Goal: Information Seeking & Learning: Find specific fact

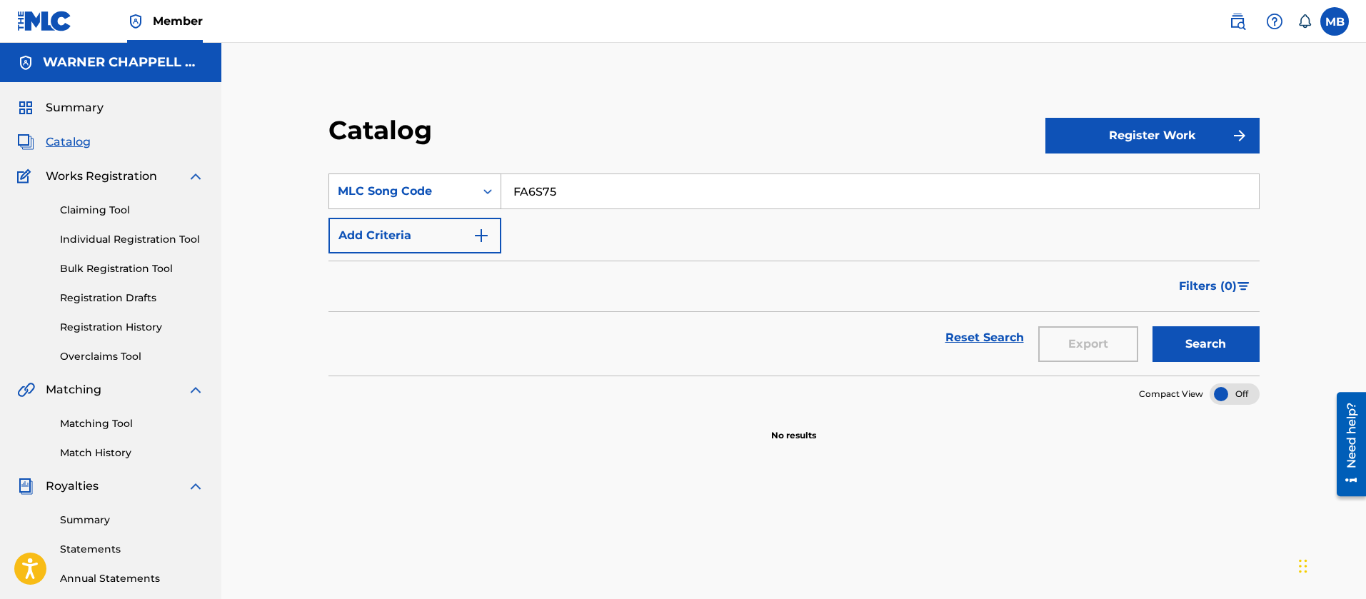
drag, startPoint x: 584, startPoint y: 184, endPoint x: 336, endPoint y: 182, distance: 247.8
click at [363, 187] on div "SearchWithCriteria2d6af13c-2a1c-414d-af9b-a49ef471f866 MLC Song Code FA6S75" at bounding box center [793, 192] width 931 height 36
click at [1153, 326] on button "Search" at bounding box center [1206, 344] width 107 height 36
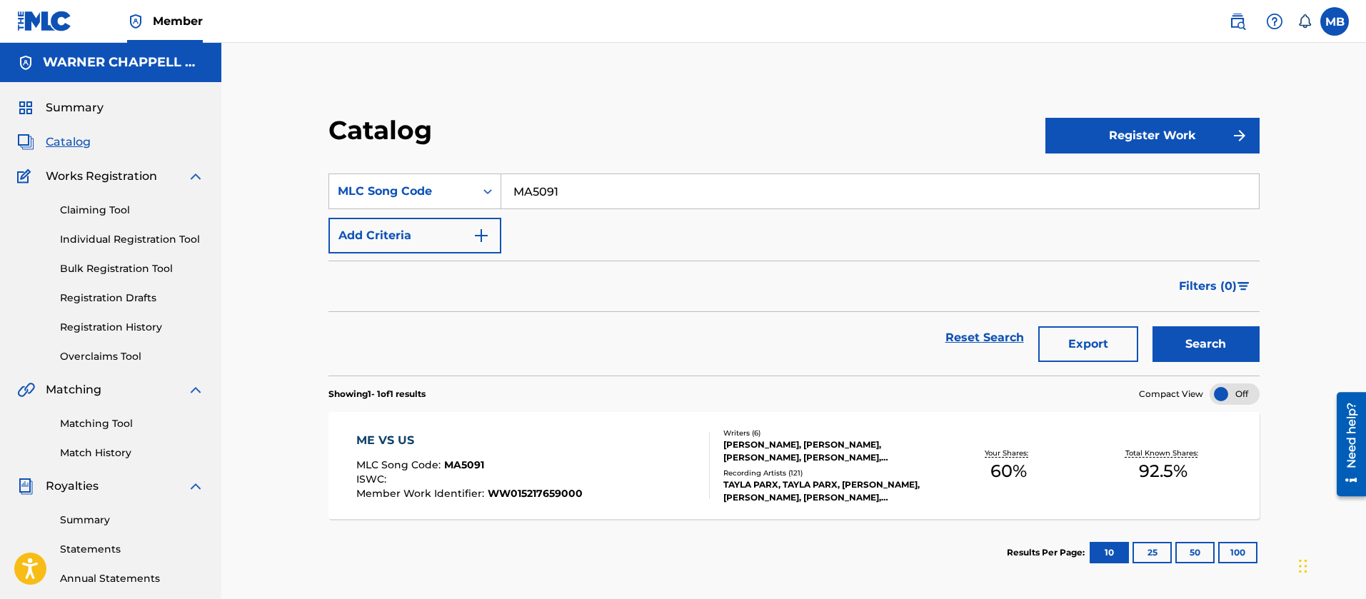
click at [544, 197] on input "MA5091" at bounding box center [880, 191] width 758 height 34
drag, startPoint x: 656, startPoint y: 192, endPoint x: 388, endPoint y: 154, distance: 270.4
click at [403, 159] on section "SearchWithCriteria2d6af13c-2a1c-414d-af9b-a49ef471f866 MLC Song Code MA5091 Add…" at bounding box center [793, 265] width 931 height 219
paste input "D2307R"
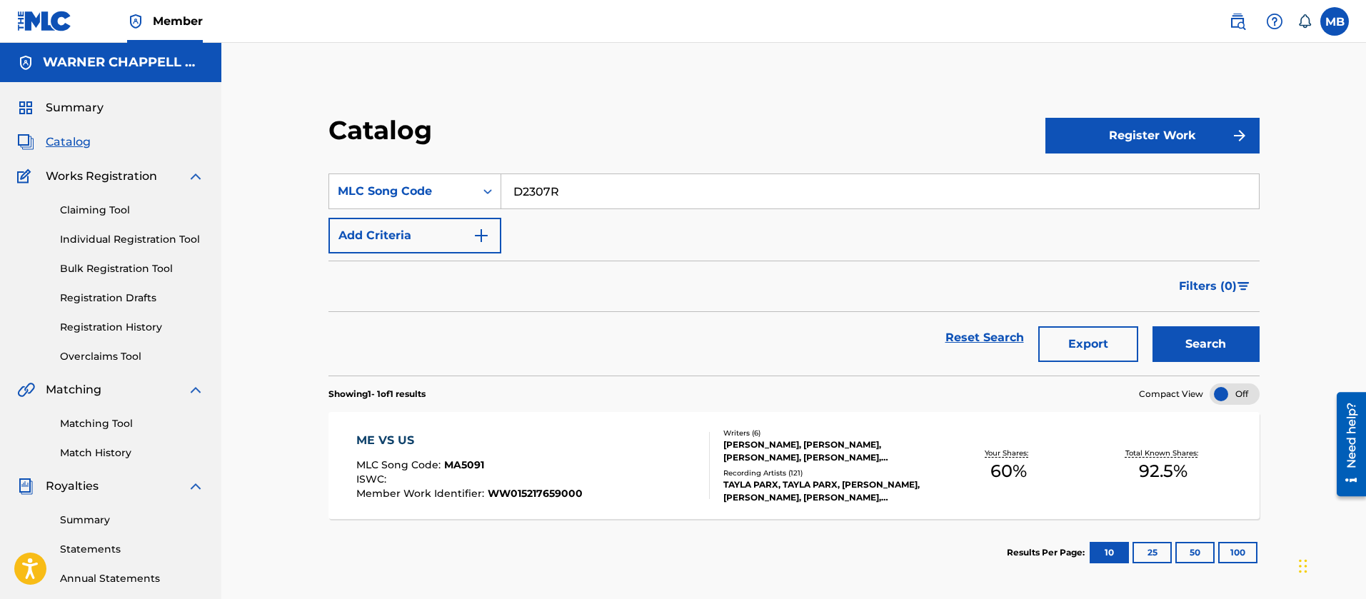
click at [1153, 326] on button "Search" at bounding box center [1206, 344] width 107 height 36
drag, startPoint x: 604, startPoint y: 199, endPoint x: 318, endPoint y: 192, distance: 285.7
click at [330, 196] on div "SearchWithCriteria2d6af13c-2a1c-414d-af9b-a49ef471f866 MLC Song Code D2307R" at bounding box center [793, 192] width 931 height 36
paste input "H1255L"
click at [1153, 326] on button "Search" at bounding box center [1206, 344] width 107 height 36
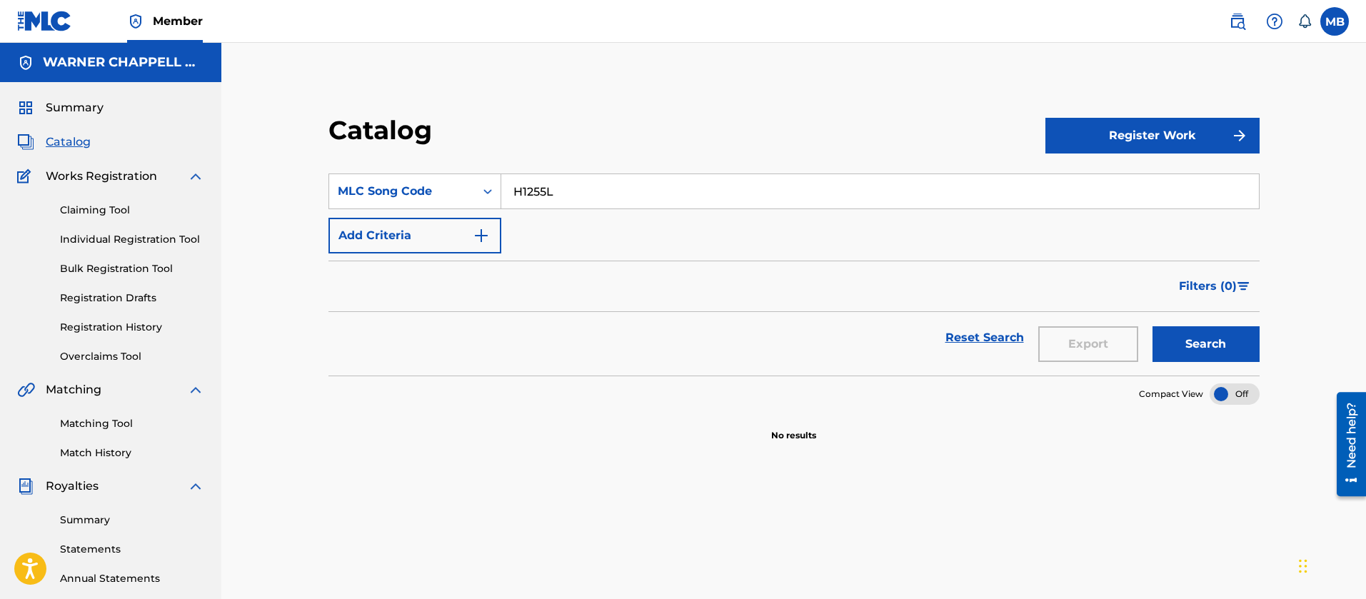
click at [545, 180] on input "H1255L" at bounding box center [880, 191] width 758 height 34
paste input "VVAI9X"
type input "VVAI9X"
click at [1227, 14] on link at bounding box center [1237, 21] width 29 height 29
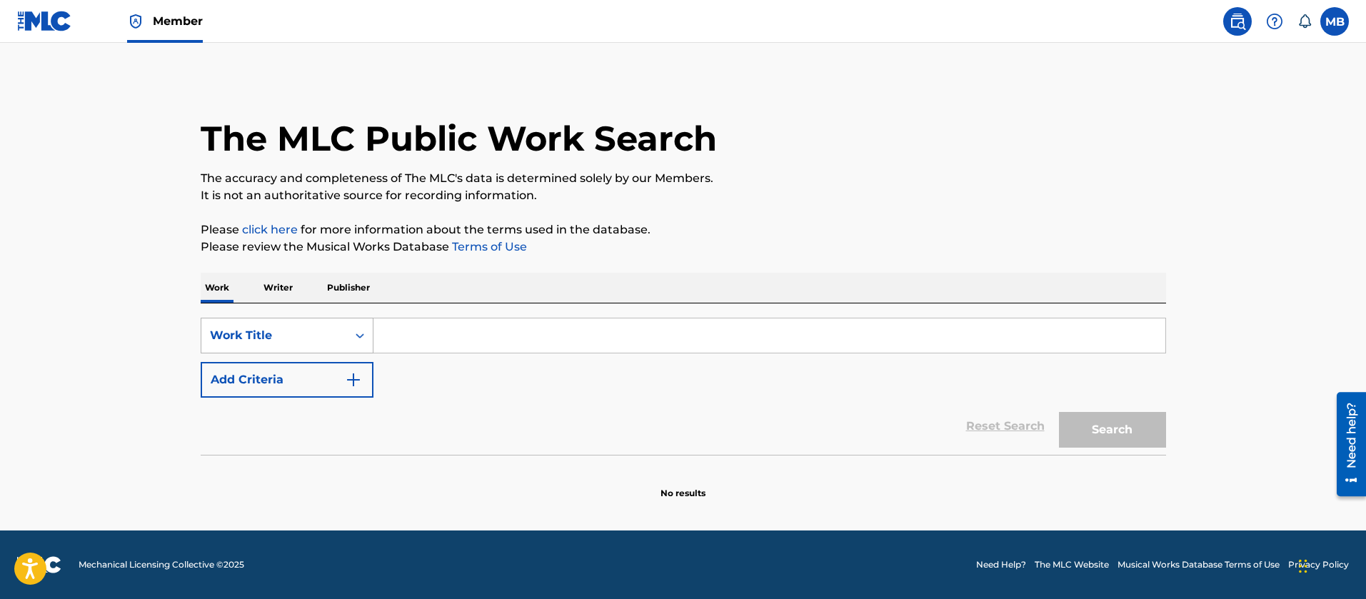
click at [268, 352] on div "Work Title" at bounding box center [287, 336] width 173 height 36
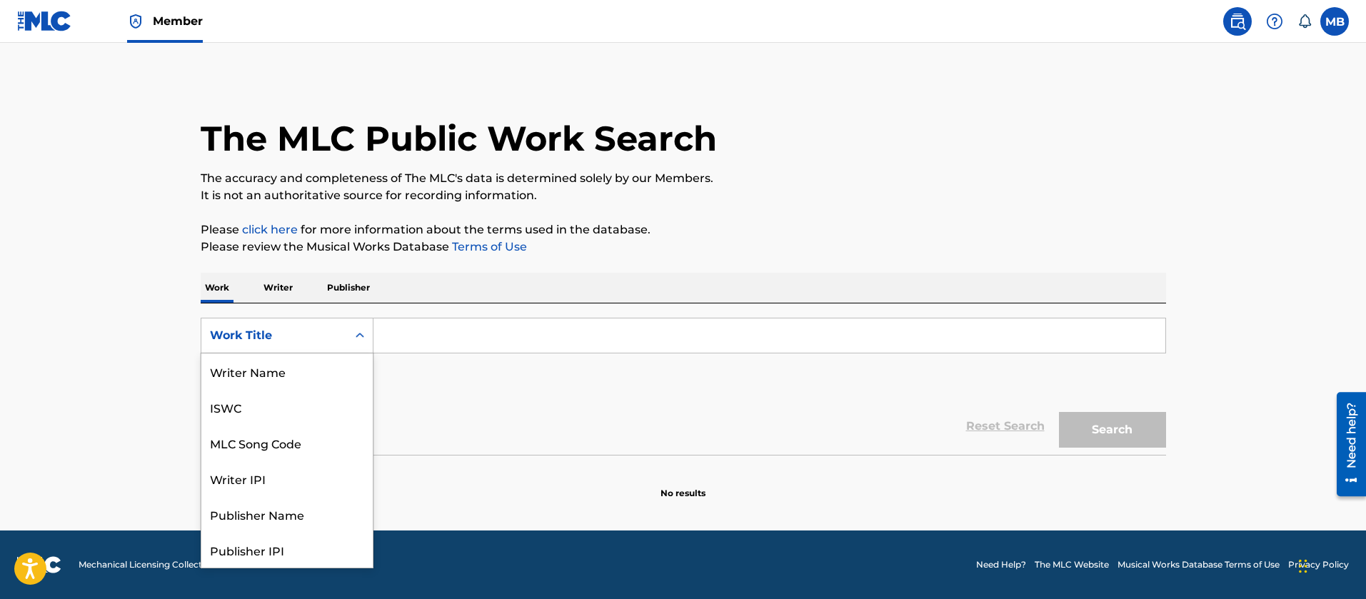
scroll to position [71, 0]
click at [269, 366] on div "MLC Song Code" at bounding box center [286, 371] width 171 height 36
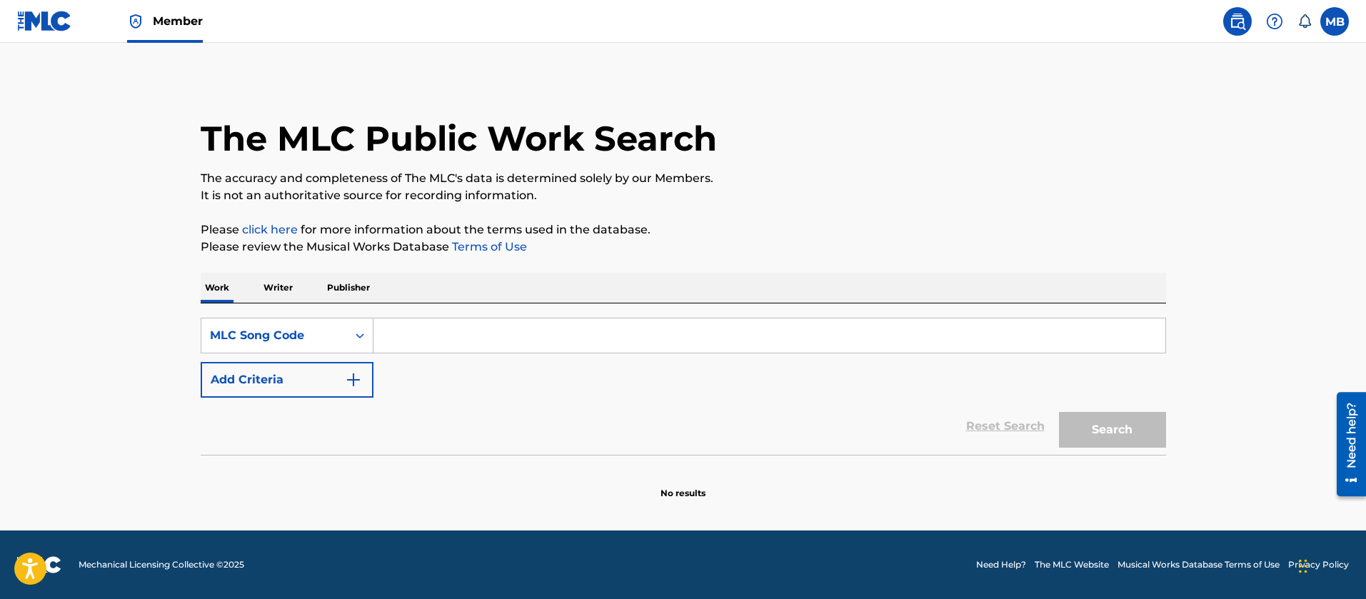
click at [555, 335] on input "Search Form" at bounding box center [769, 335] width 792 height 34
paste input "VVAI9X"
type input "VVAI9X"
click at [1059, 412] on button "Search" at bounding box center [1112, 430] width 107 height 36
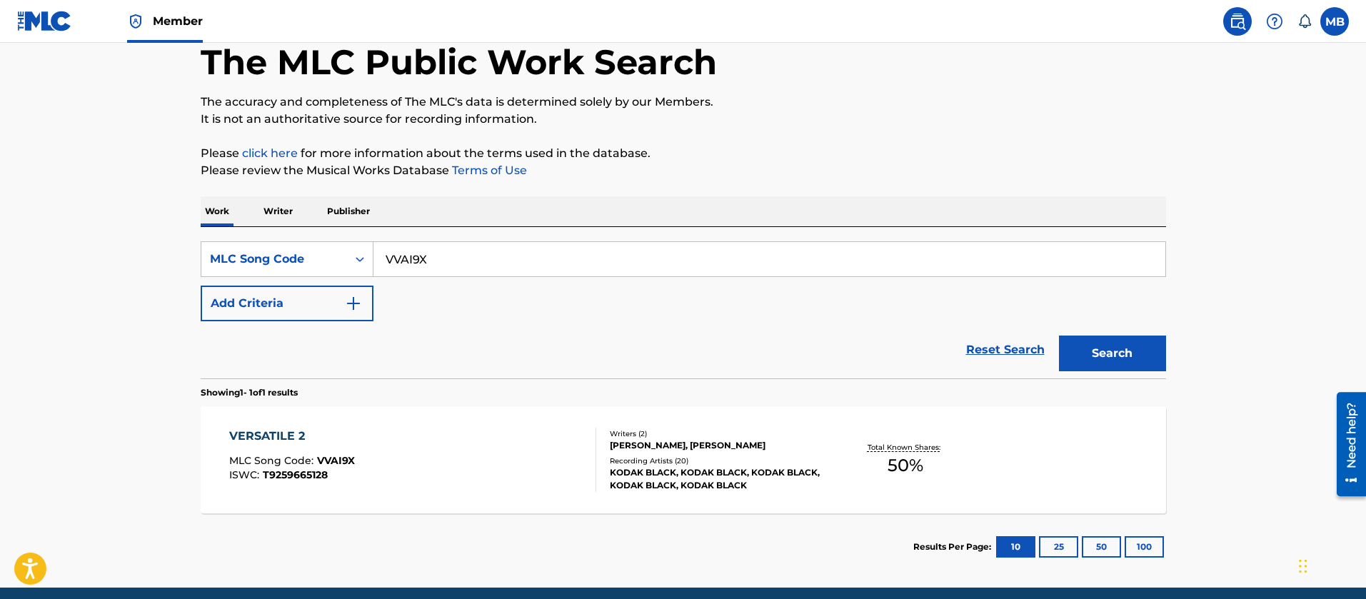
scroll to position [107, 0]
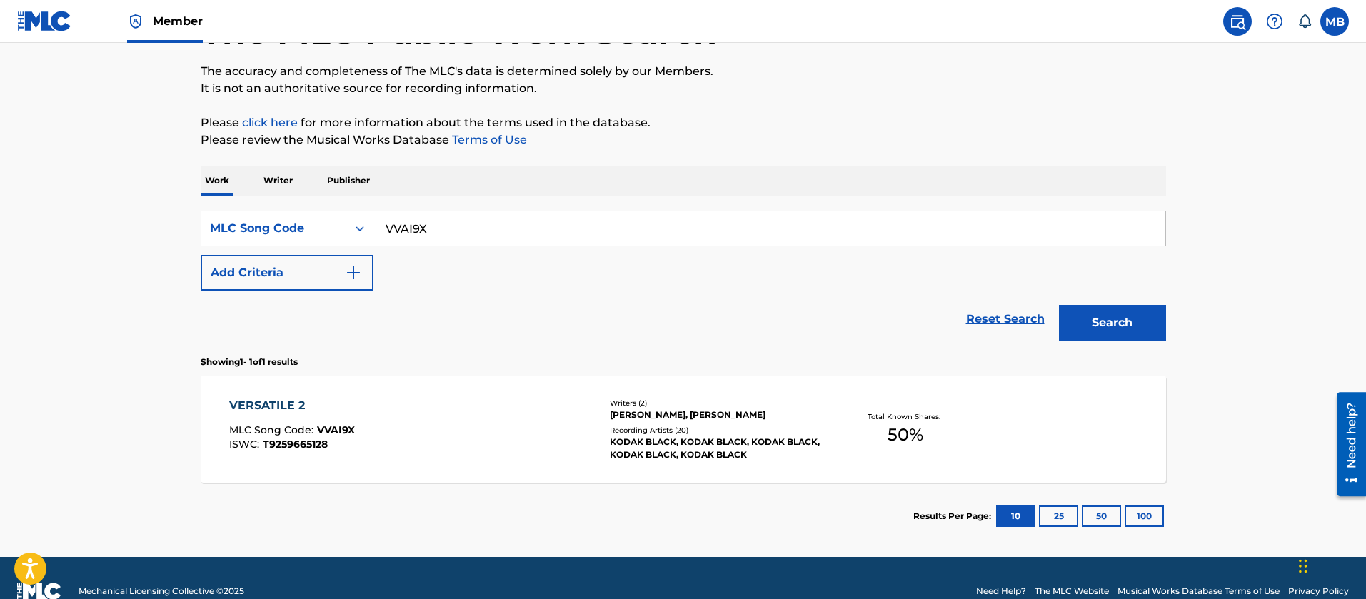
click at [485, 456] on div "VERSATILE 2 MLC Song Code : VVAI9X ISWC : T9259665128" at bounding box center [412, 429] width 367 height 64
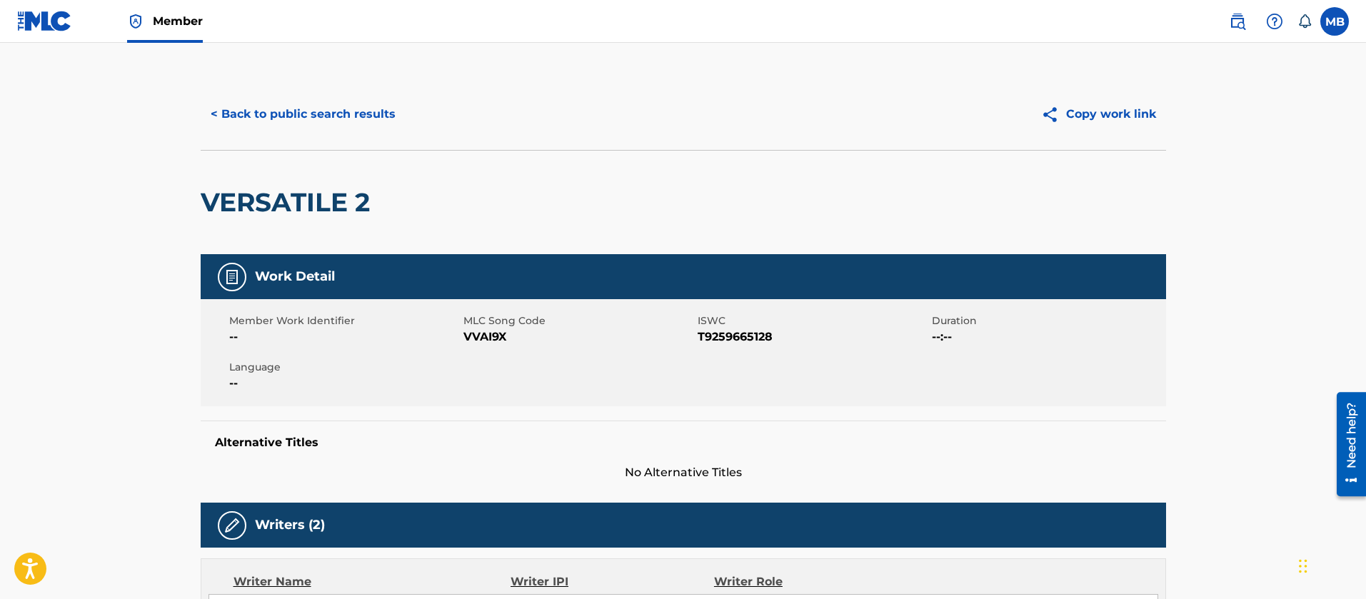
click at [331, 113] on button "< Back to public search results" at bounding box center [303, 114] width 205 height 36
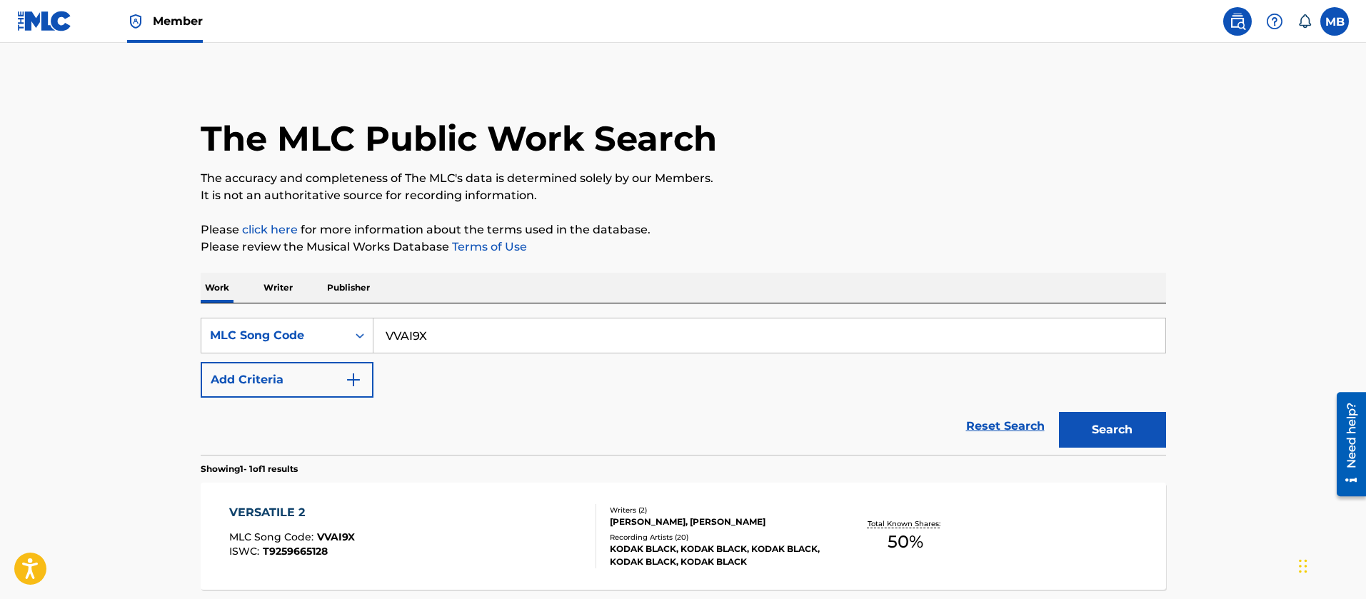
scroll to position [96, 0]
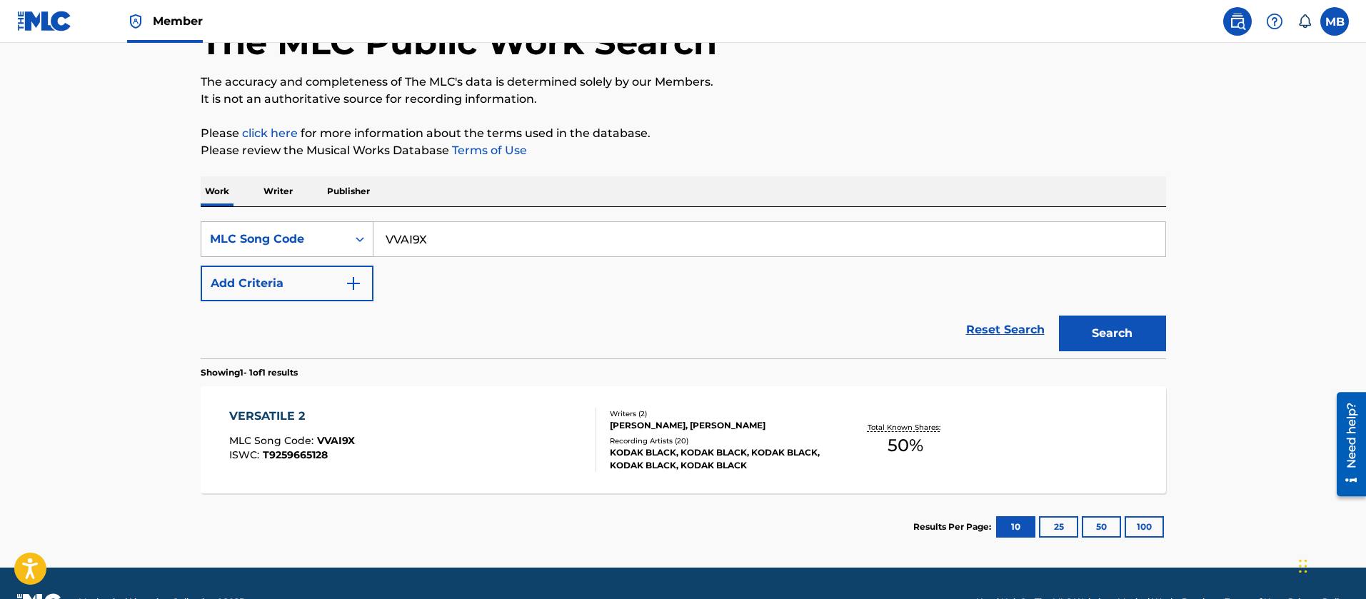
drag, startPoint x: 438, startPoint y: 225, endPoint x: 266, endPoint y: 231, distance: 172.2
click at [271, 231] on div "SearchWithCriteria41dc2d74-4ae2-443a-bc47-0f0a8239d715 MLC Song Code VVAI9X" at bounding box center [683, 239] width 965 height 36
paste input "N1272E"
type input "N1272E"
click at [1059, 316] on button "Search" at bounding box center [1112, 334] width 107 height 36
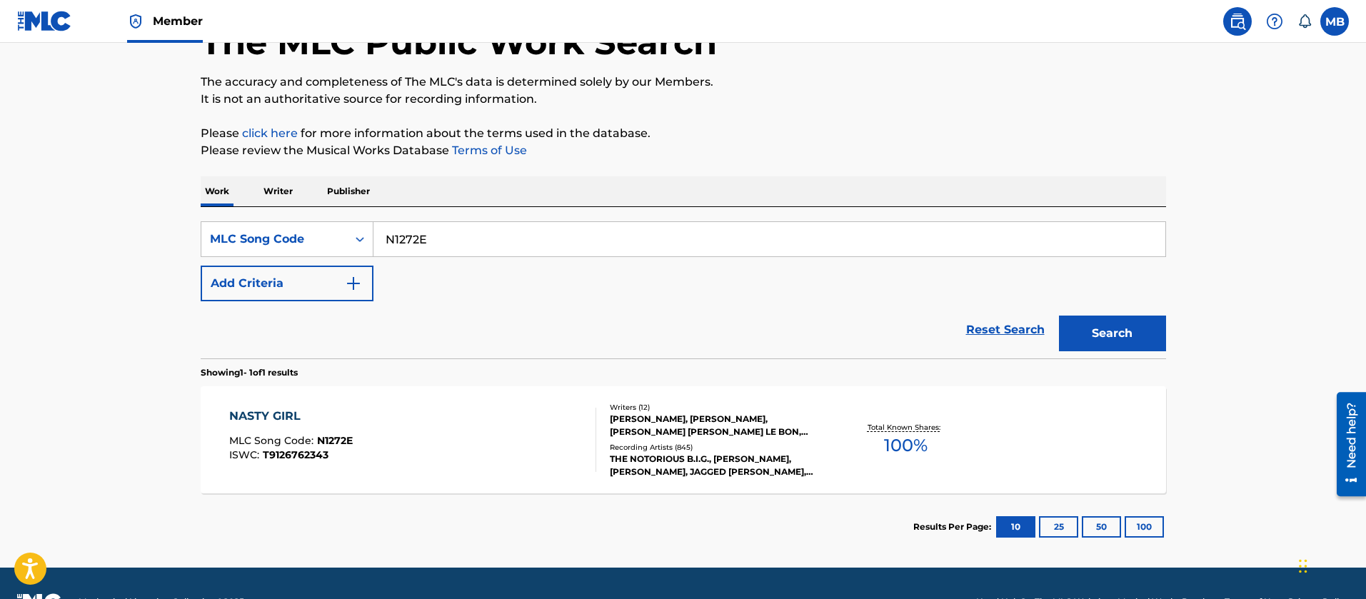
click at [514, 454] on div "NASTY GIRL MLC Song Code : N1272E ISWC : T9126762343" at bounding box center [412, 440] width 367 height 64
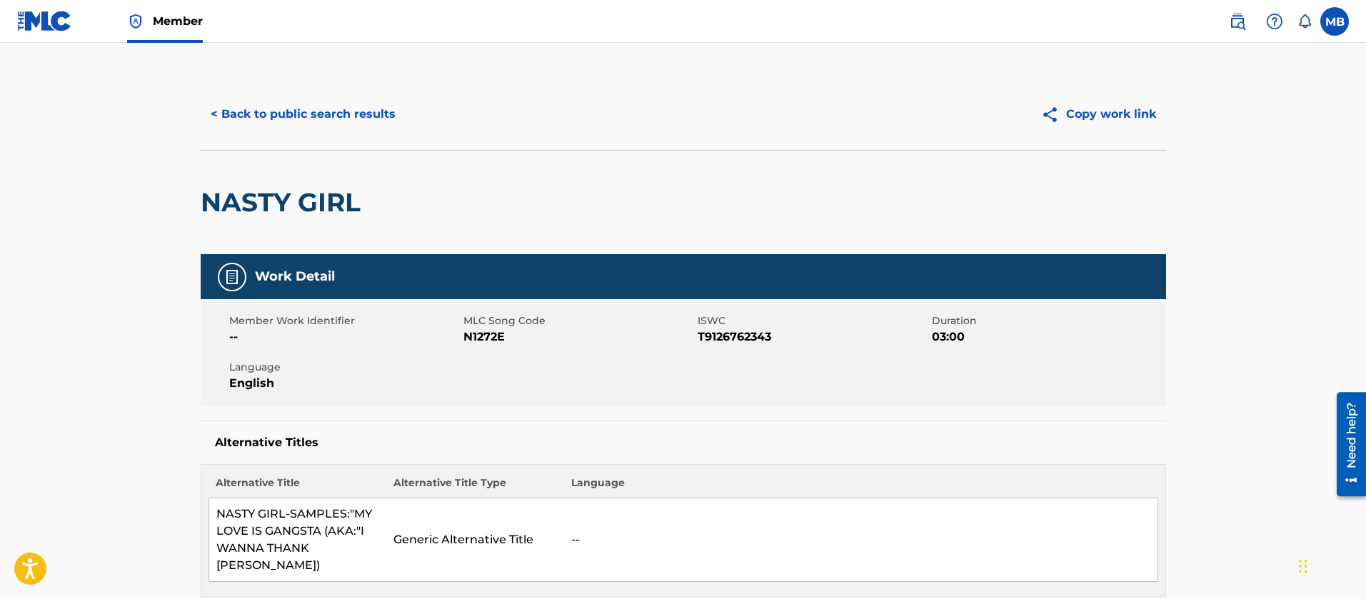
click at [375, 124] on button "< Back to public search results" at bounding box center [303, 114] width 205 height 36
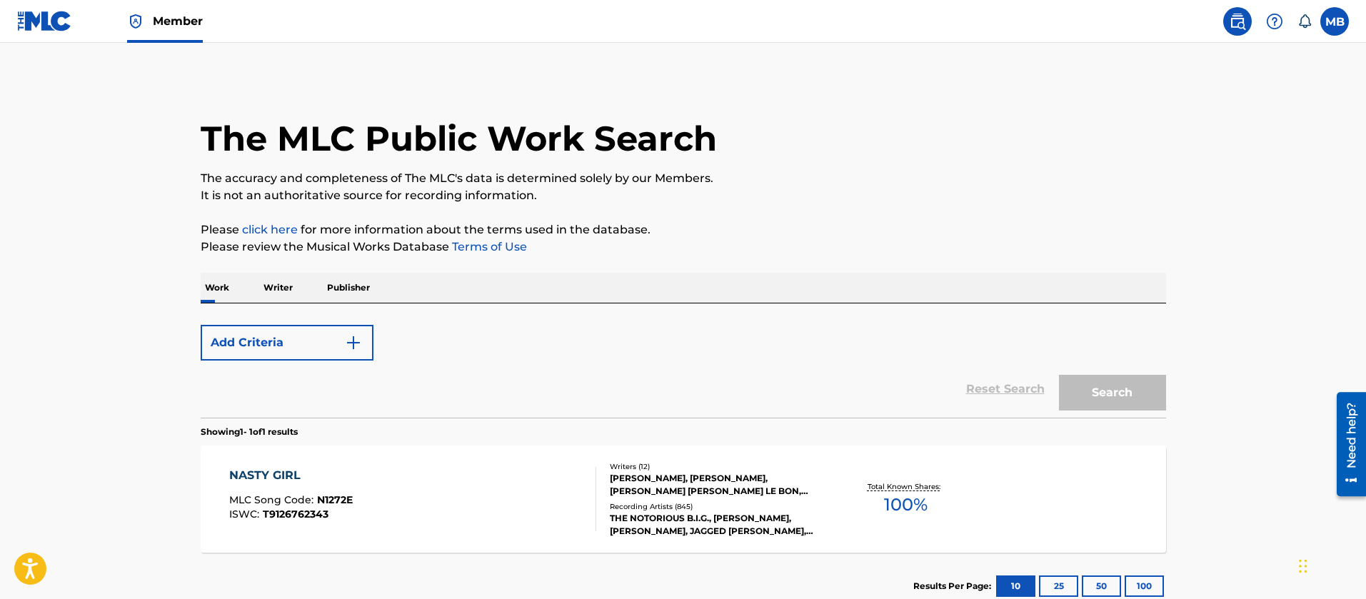
scroll to position [96, 0]
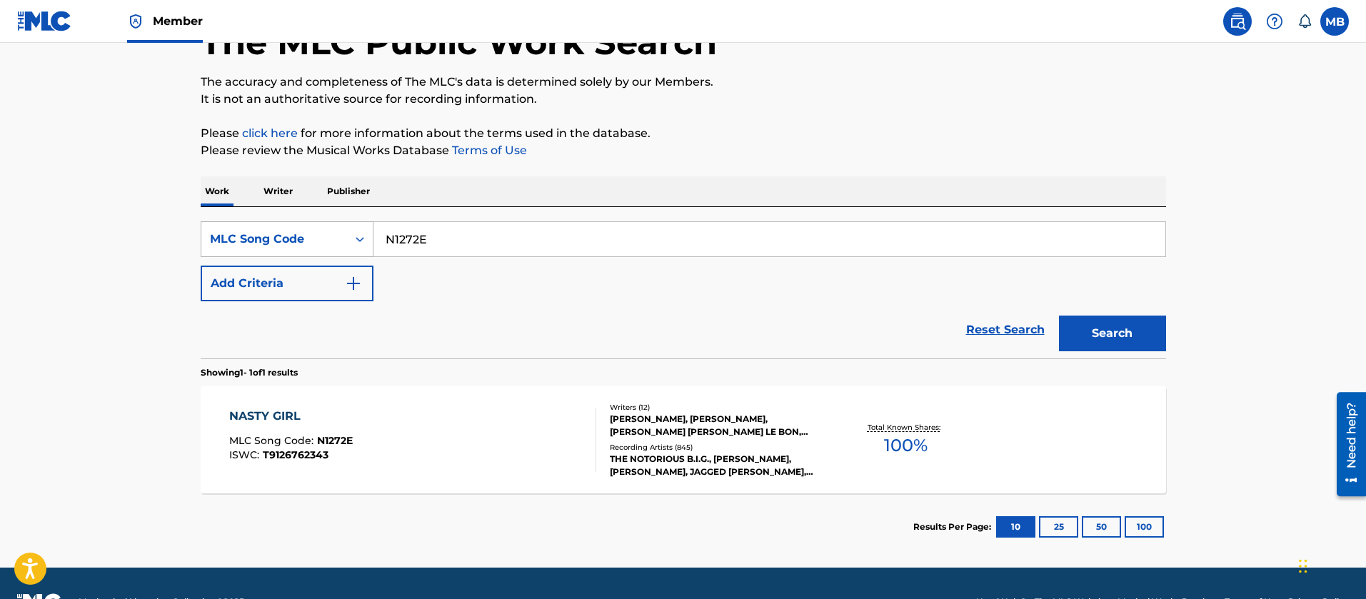
drag, startPoint x: 477, startPoint y: 232, endPoint x: 264, endPoint y: 230, distance: 212.8
click at [271, 231] on div "SearchWithCriteria41dc2d74-4ae2-443a-bc47-0f0a8239d715 MLC Song Code N1272E" at bounding box center [683, 239] width 965 height 36
paste input "55G"
type input "N1255G"
click at [1059, 316] on button "Search" at bounding box center [1112, 334] width 107 height 36
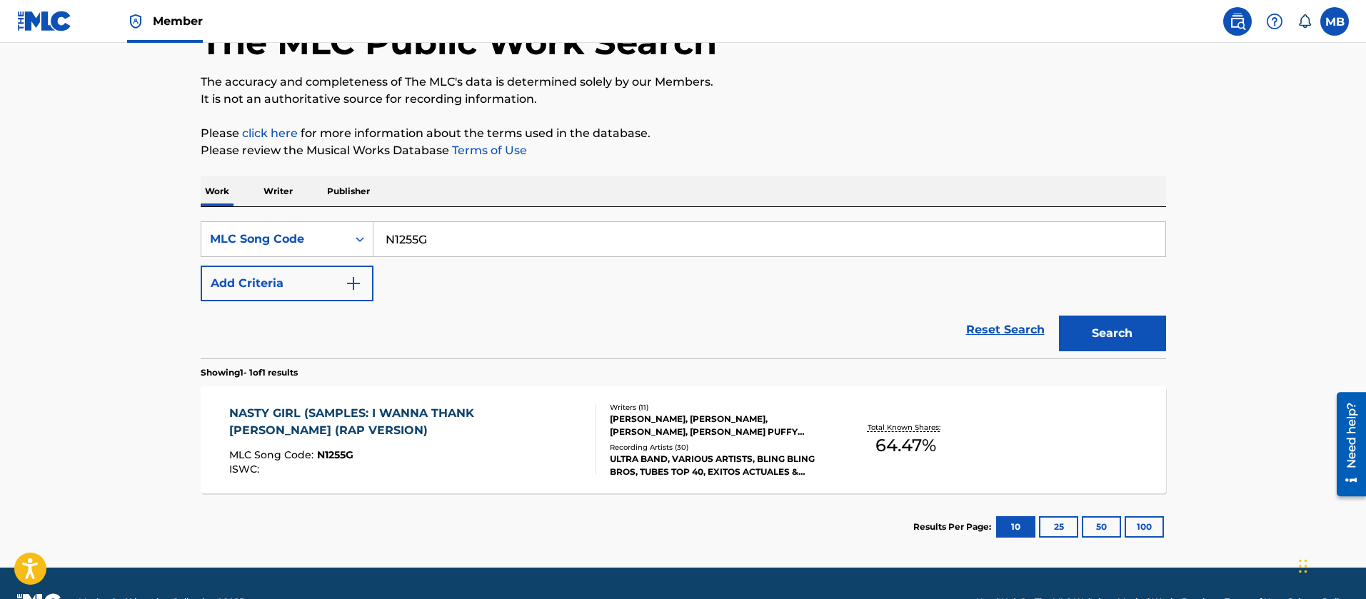
click at [438, 467] on div "ISWC :" at bounding box center [406, 469] width 355 height 11
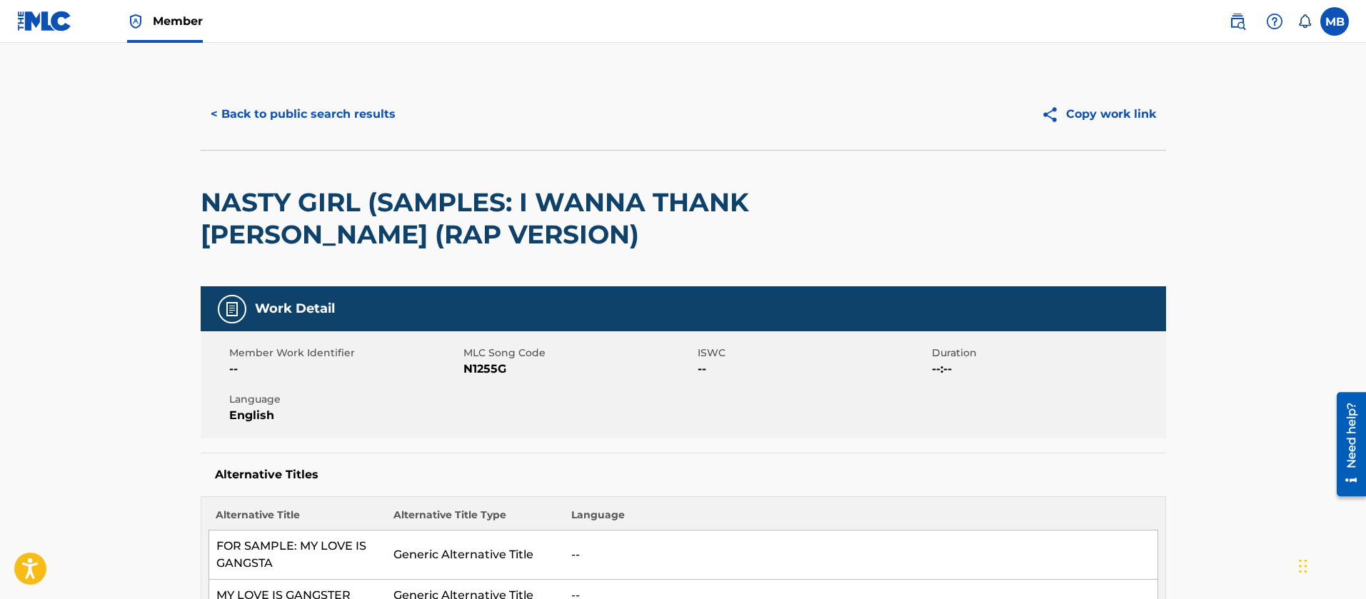
click at [161, 13] on span "Member" at bounding box center [178, 21] width 50 height 16
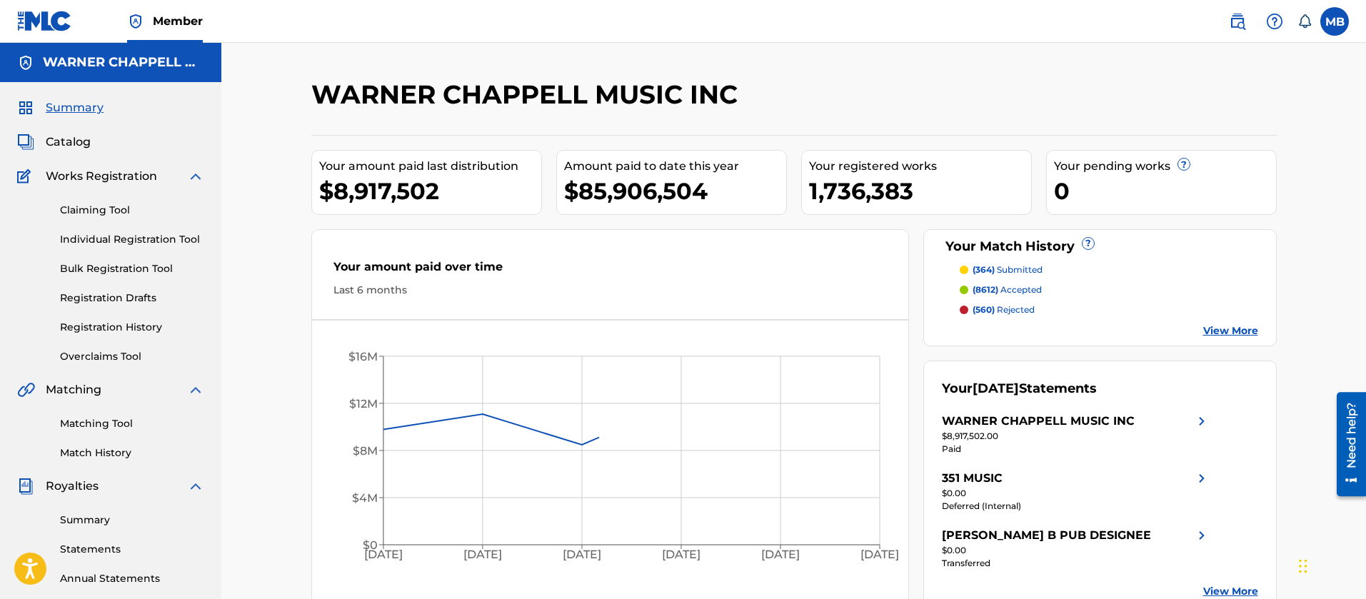
click at [80, 138] on span "Catalog" at bounding box center [68, 142] width 45 height 17
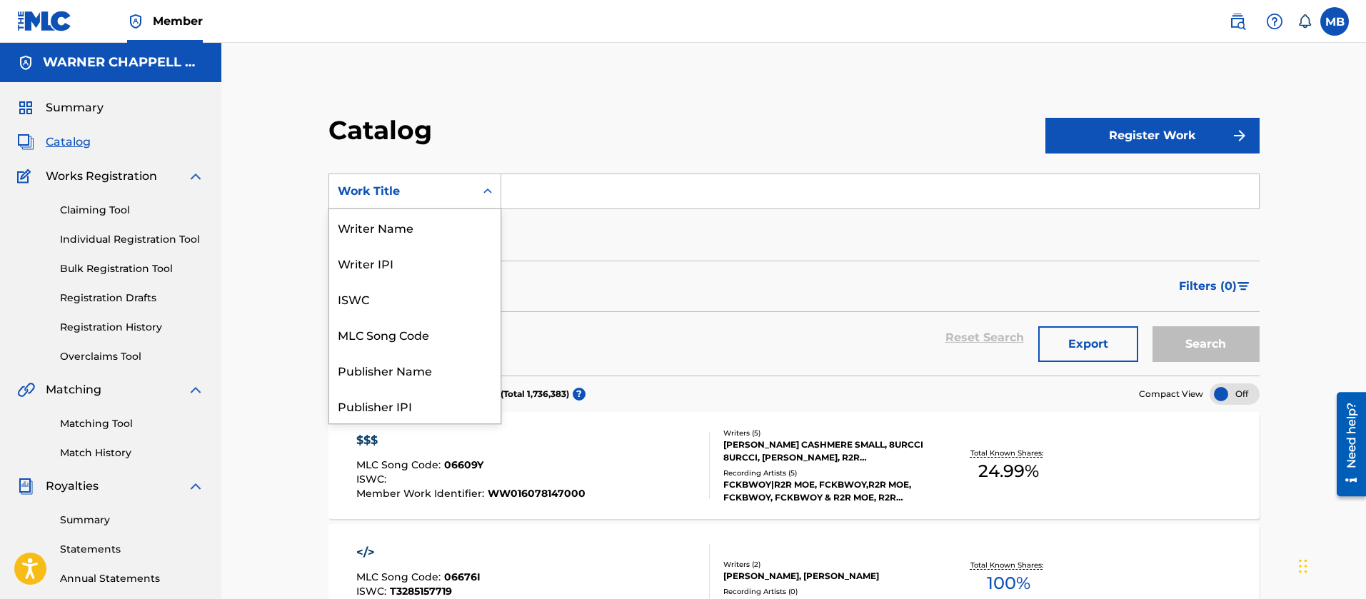
click at [414, 176] on div "Work Title" at bounding box center [414, 192] width 173 height 36
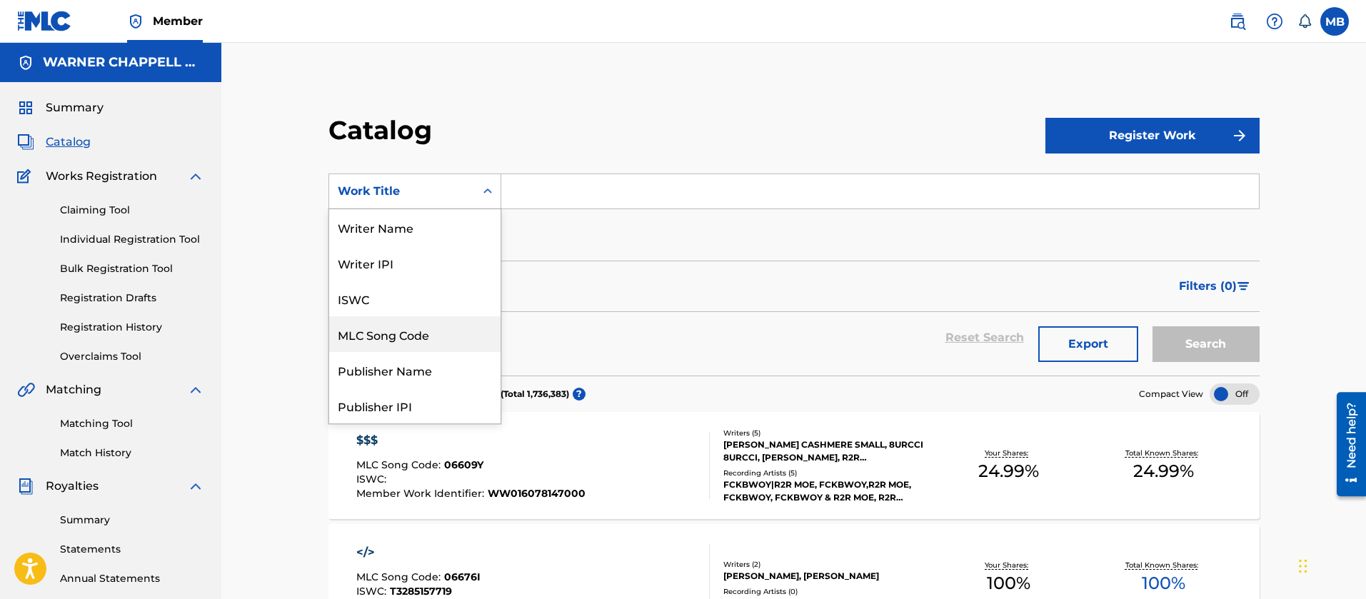
click at [431, 333] on div "MLC Song Code" at bounding box center [414, 334] width 171 height 36
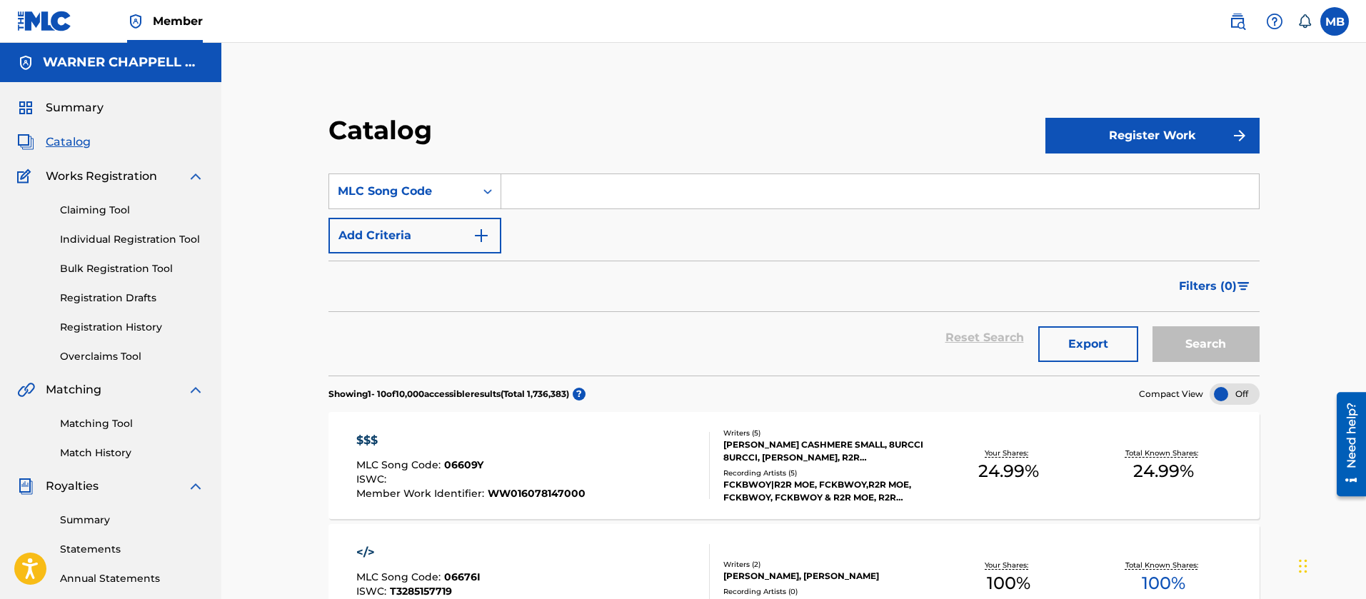
click at [542, 200] on input "Search Form" at bounding box center [880, 191] width 758 height 34
paste input "FE0JRI"
type input "FE0JRI"
click at [1153, 326] on button "Search" at bounding box center [1206, 344] width 107 height 36
